Goal: Task Accomplishment & Management: Use online tool/utility

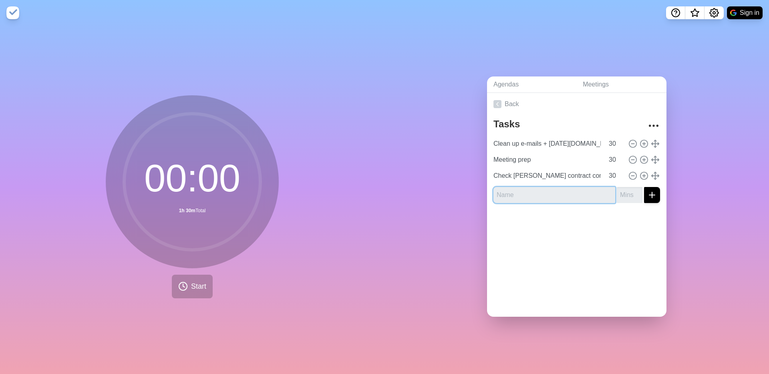
click at [553, 195] on input "text" at bounding box center [555, 195] width 122 height 16
type input "Check NDA Room Regulatory Materials"
click at [626, 191] on input "number" at bounding box center [630, 195] width 26 height 16
type input "30"
click at [632, 248] on div "Back Tasks Clean up e-mails + [DATE][DOMAIN_NAME] 30 Meeting prep 30 Check Liz …" at bounding box center [577, 205] width 180 height 224
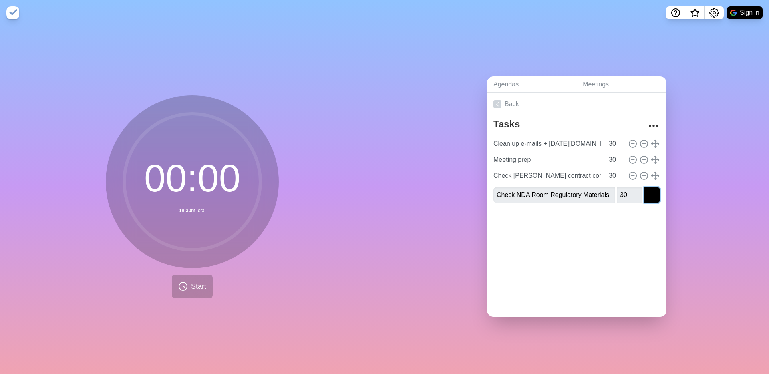
click at [652, 196] on icon "submit" at bounding box center [653, 195] width 10 height 10
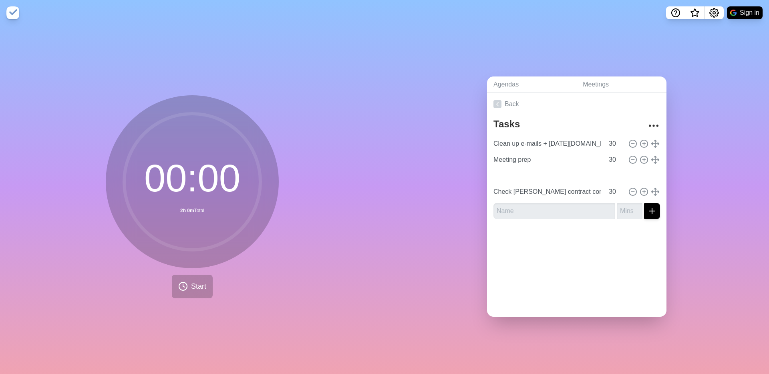
type input "Check NDA Room Regulatory Materials"
type input "Check [PERSON_NAME] contract comments"
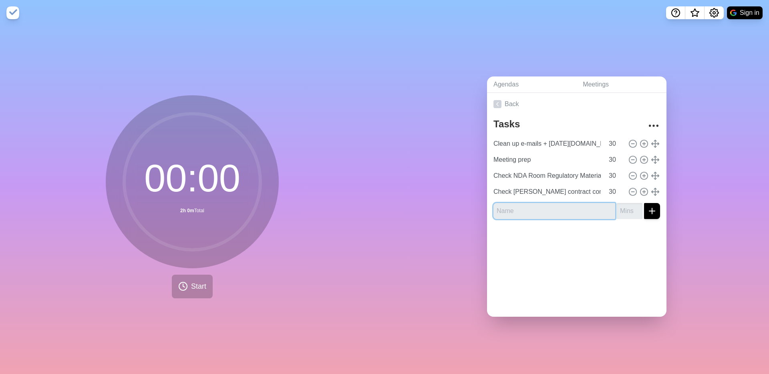
click at [561, 212] on input "text" at bounding box center [555, 211] width 122 height 16
type input "Check UH Ethics Responses"
click at [584, 229] on div at bounding box center [577, 242] width 180 height 32
click at [623, 211] on input "number" at bounding box center [630, 211] width 26 height 16
type input "30"
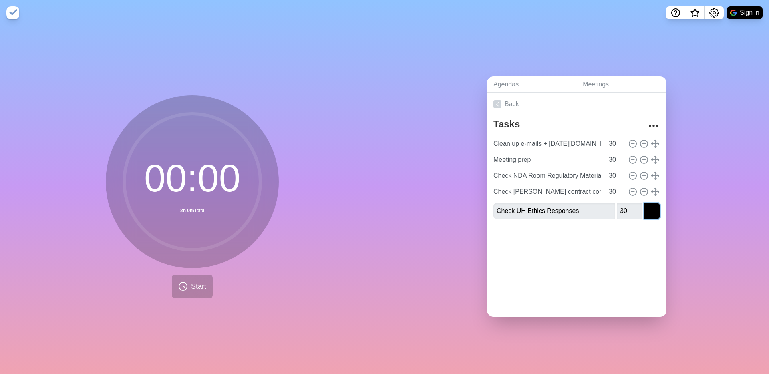
click at [653, 214] on icon "submit" at bounding box center [653, 211] width 10 height 10
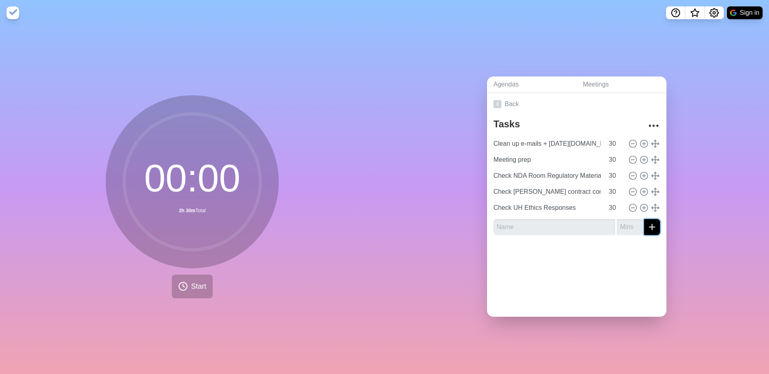
click at [654, 225] on icon "submit" at bounding box center [653, 227] width 10 height 10
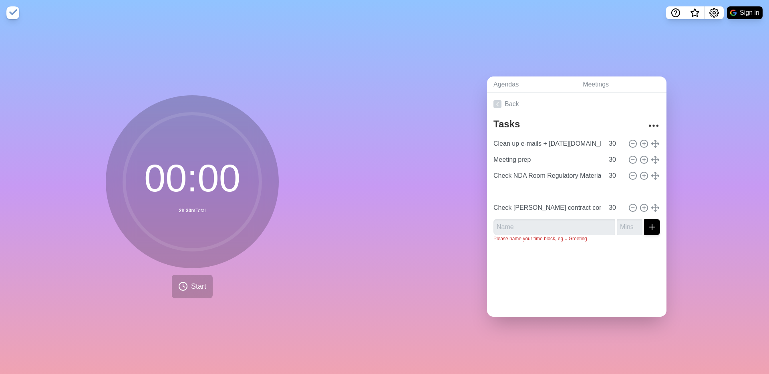
type input "Check UH Ethics Responses"
type input "Check [PERSON_NAME] contract comments"
click at [591, 258] on div at bounding box center [577, 265] width 180 height 32
click at [575, 228] on input "text" at bounding box center [555, 227] width 122 height 16
click at [497, 280] on div at bounding box center [577, 265] width 180 height 32
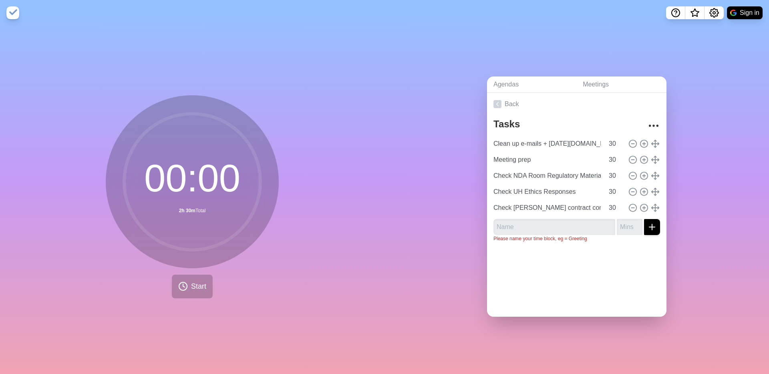
click at [428, 271] on div "Agendas Meetings Back Tasks Clean up e-mails + [DATE][DOMAIN_NAME] 30 Meeting p…" at bounding box center [577, 200] width 385 height 349
click at [685, 228] on div "Agendas Meetings Back Tasks Clean up e-mails + [DATE][DOMAIN_NAME] 30 Meeting p…" at bounding box center [577, 200] width 385 height 349
click at [187, 290] on icon at bounding box center [183, 287] width 10 height 10
